Goal: Navigation & Orientation: Find specific page/section

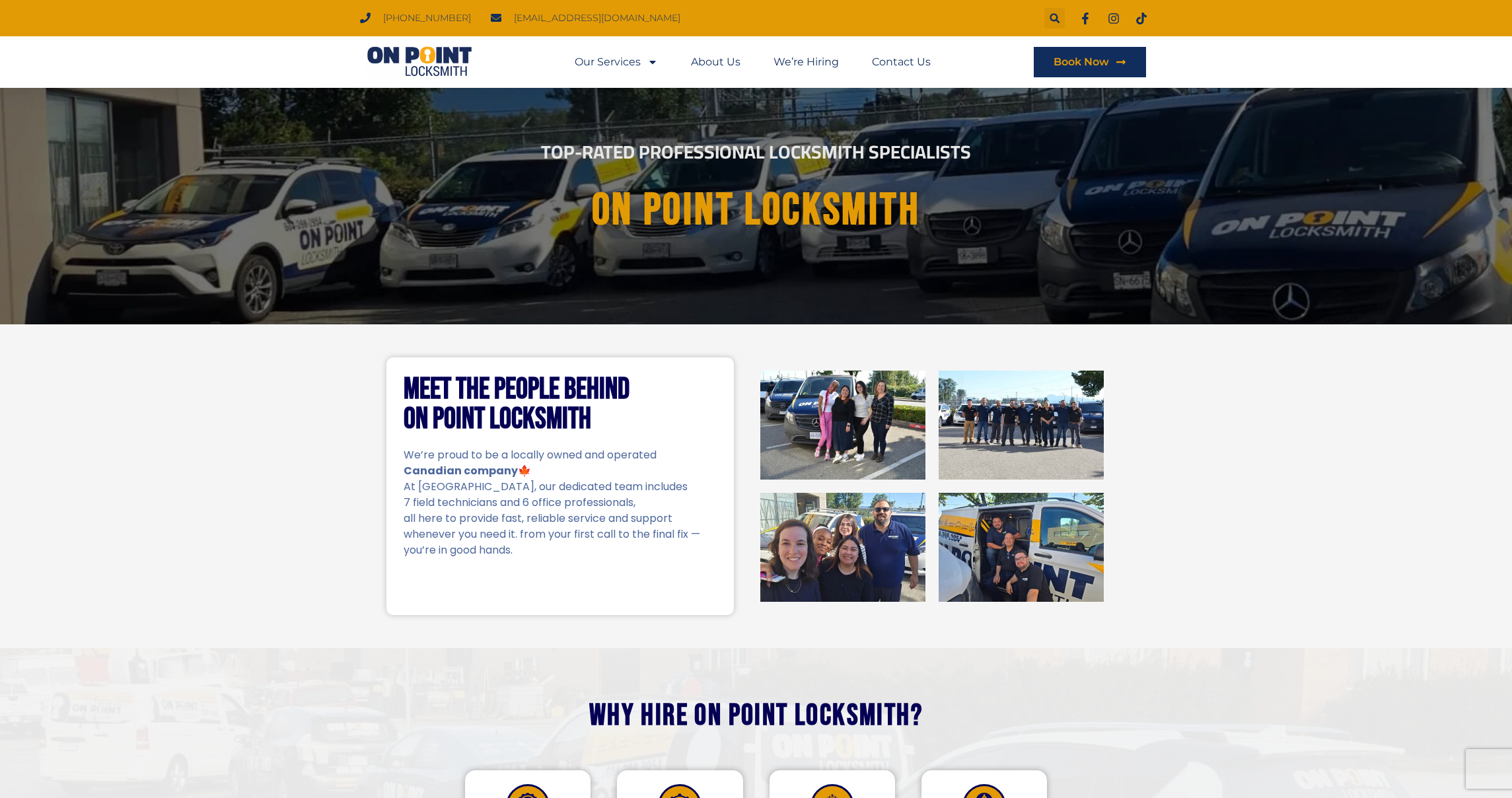
scroll to position [158, 0]
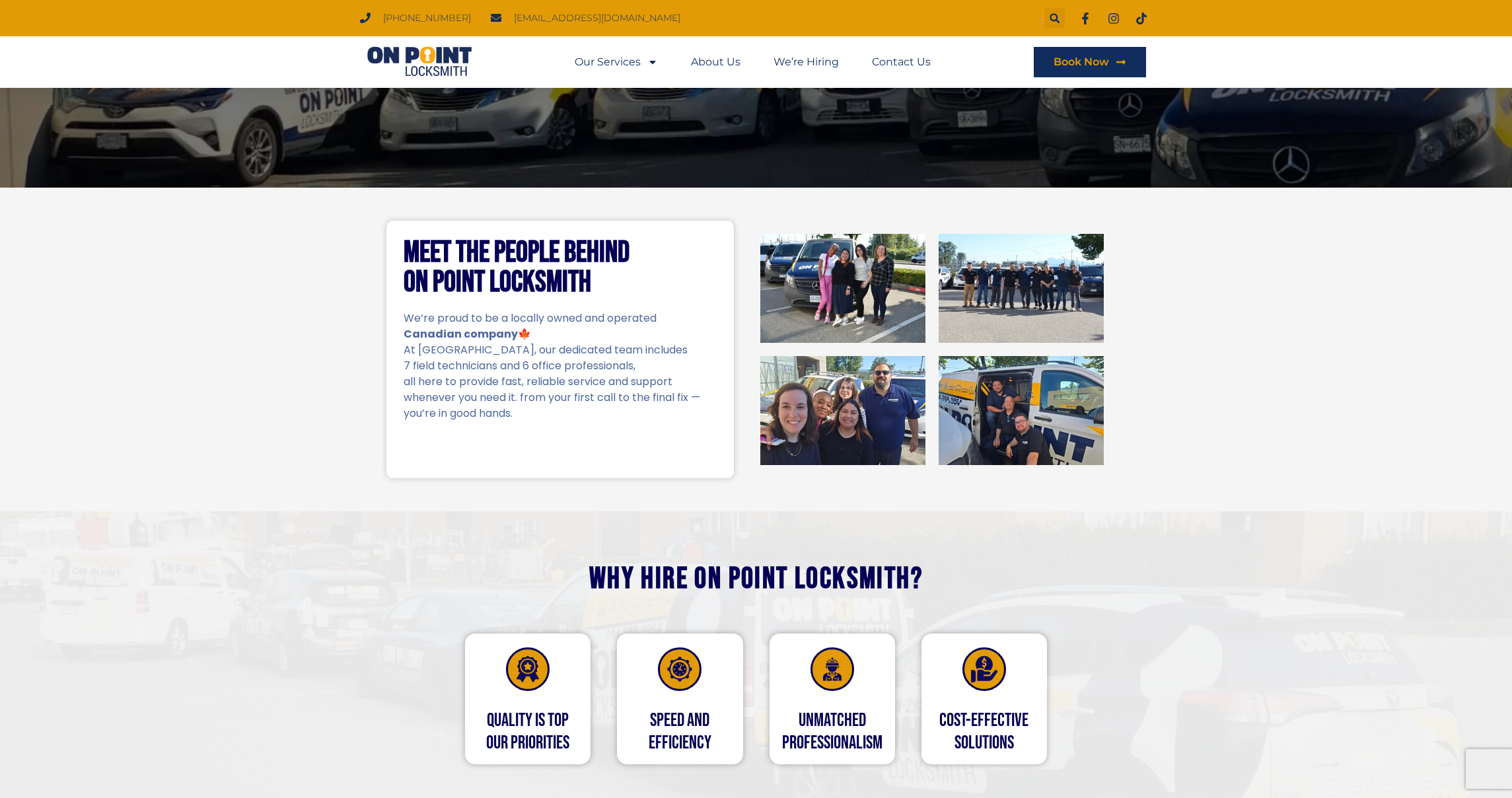
click at [847, 391] on img at bounding box center [842, 411] width 165 height 109
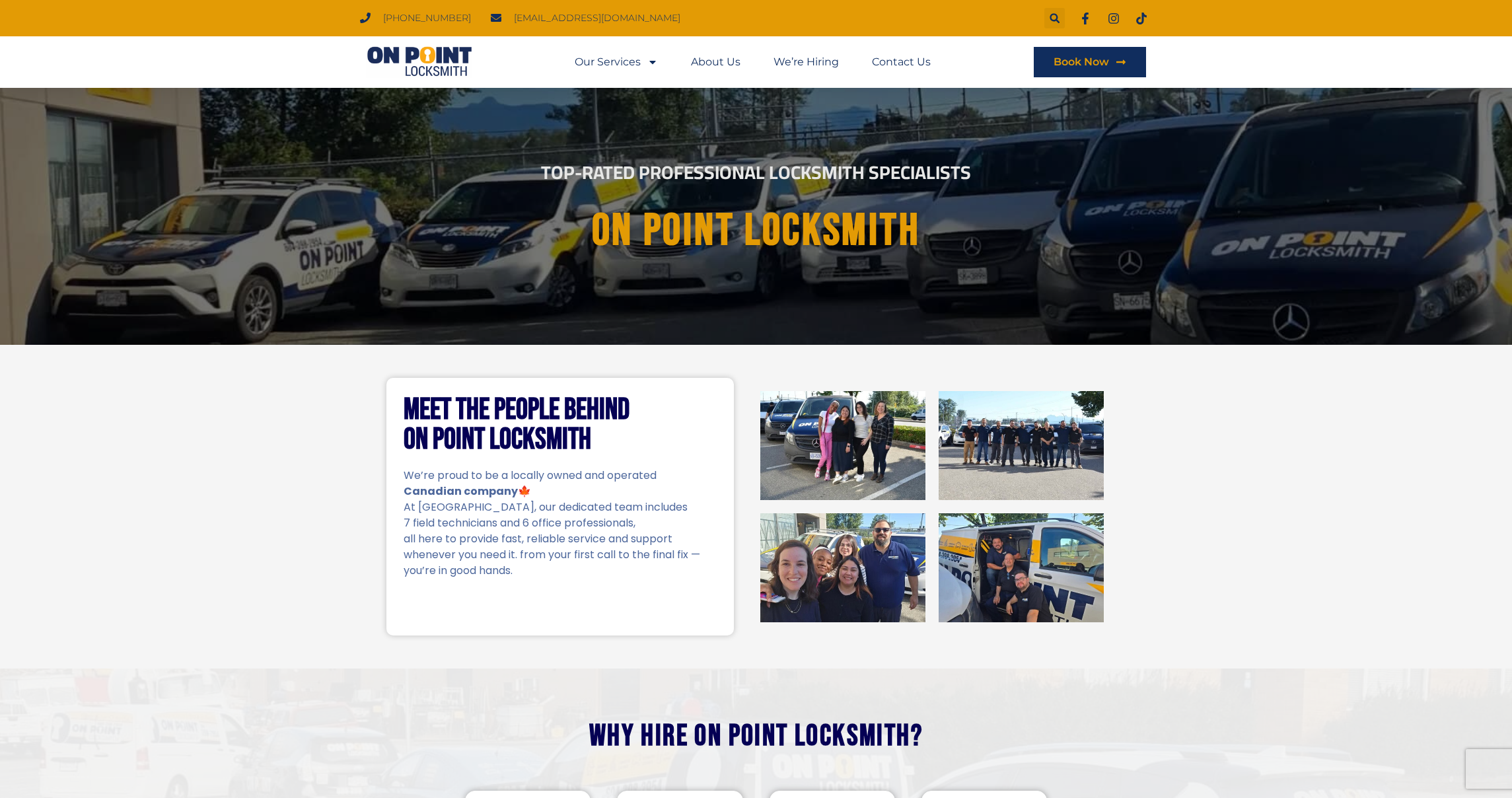
scroll to position [0, 0]
click at [719, 64] on link "About Us" at bounding box center [715, 61] width 49 height 31
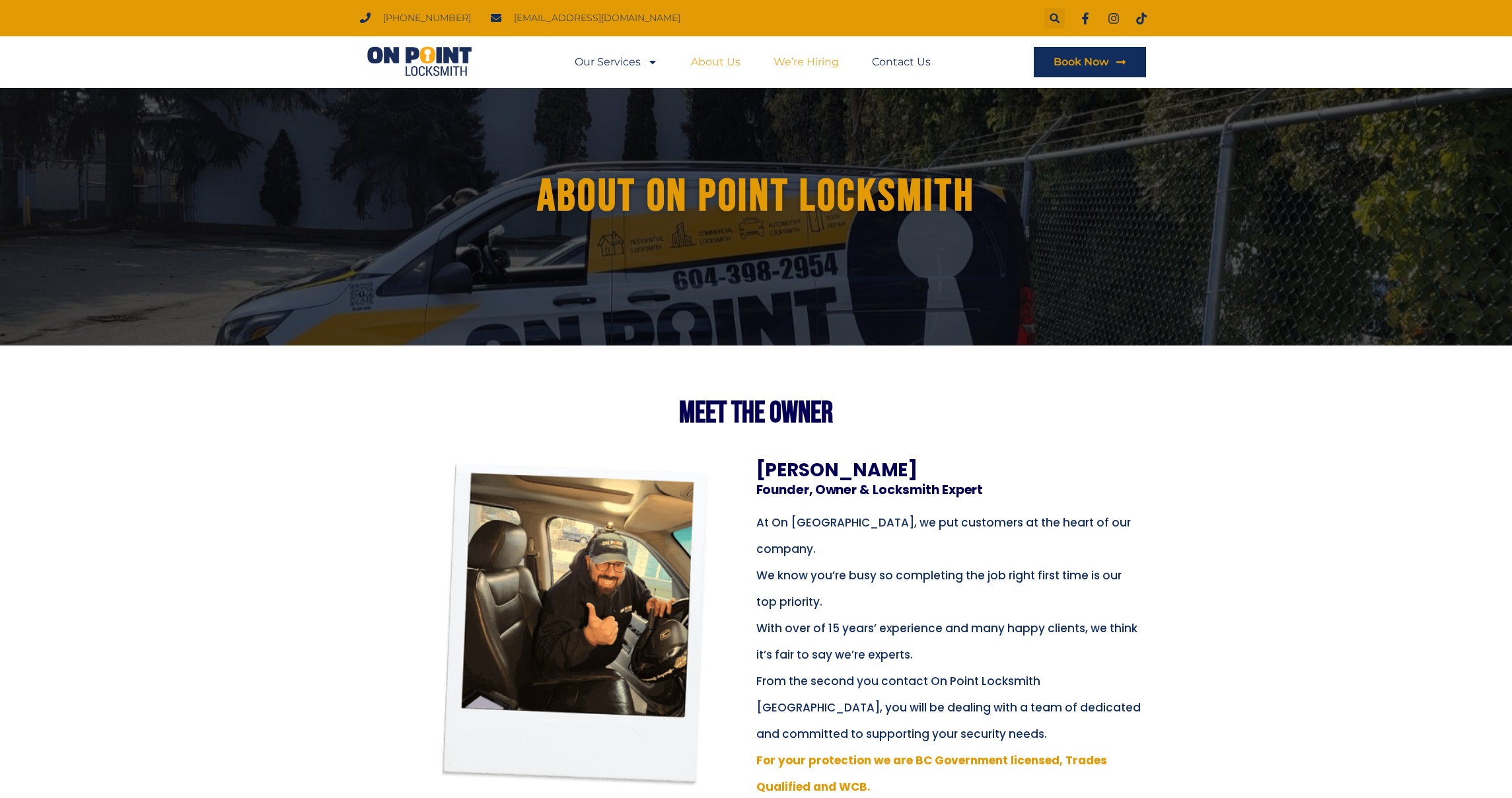
click at [822, 67] on link "We’re Hiring" at bounding box center [806, 61] width 65 height 31
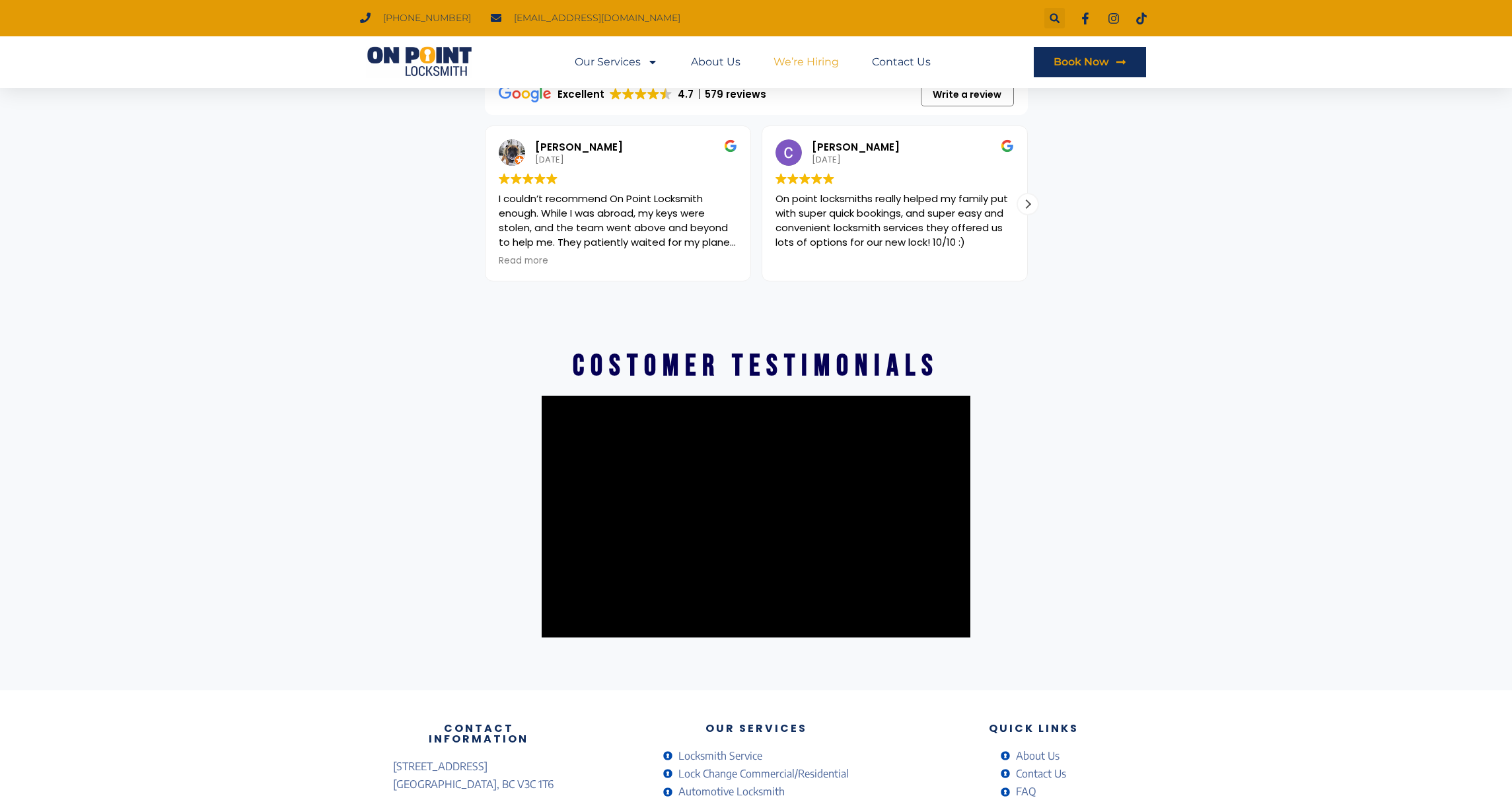
scroll to position [2112, 0]
